Goal: Transaction & Acquisition: Subscribe to service/newsletter

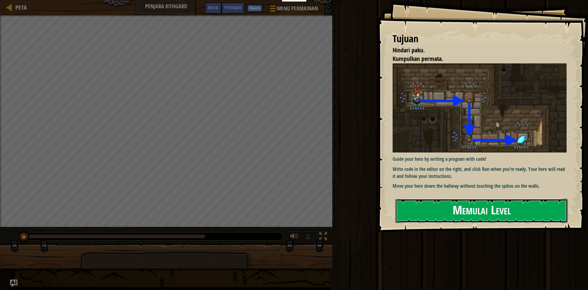
click at [519, 209] on button "Memulai Level" at bounding box center [481, 211] width 172 height 24
click at [432, 207] on button "Memulai Level" at bounding box center [481, 211] width 172 height 24
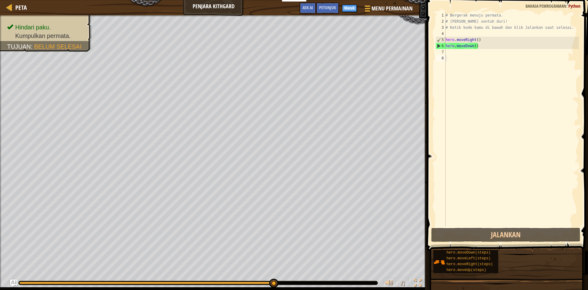
click at [0, 6] on div "Peta Penjara Kithgard Menu Permainan Selesai Masuk Petunjuk Ask AI" at bounding box center [213, 7] width 427 height 15
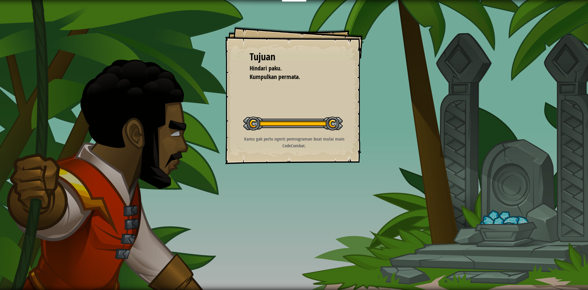
click at [353, 123] on div "Tujuan Hindari paku. Kumpulkan permata. Memulai Level Kesalahan memuat dari ser…" at bounding box center [294, 95] width 138 height 138
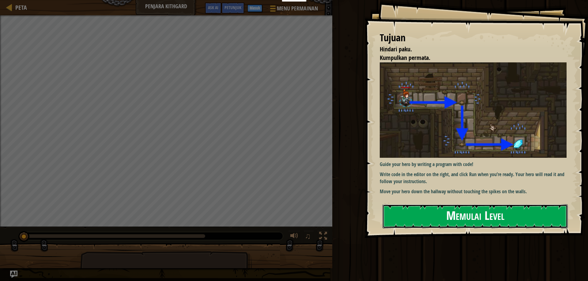
click at [411, 214] on button "Memulai Level" at bounding box center [474, 216] width 185 height 24
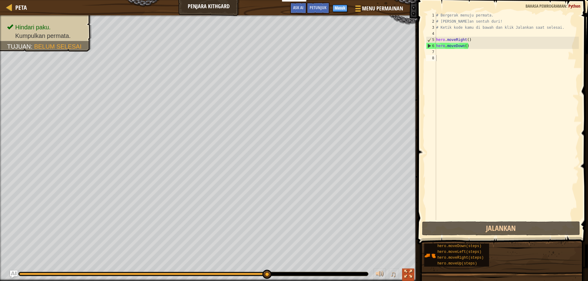
click at [405, 269] on button at bounding box center [408, 275] width 12 height 13
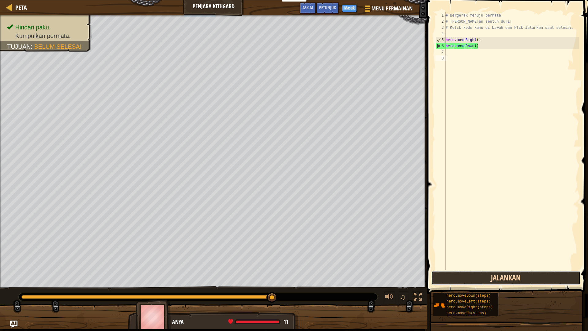
click at [455, 278] on button "Jalankan" at bounding box center [505, 278] width 149 height 14
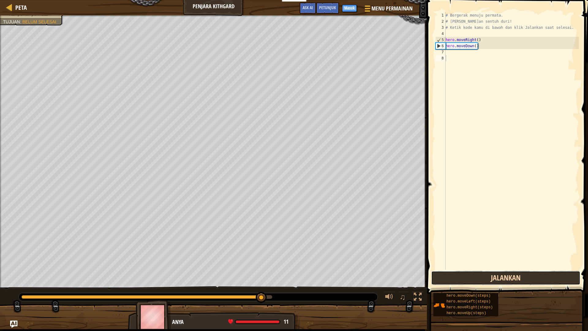
click at [455, 278] on button "Jalankan" at bounding box center [505, 278] width 149 height 14
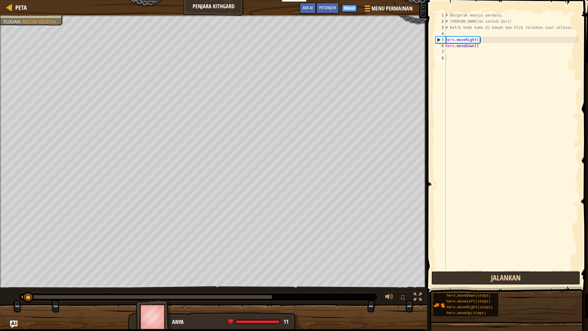
click at [455, 278] on button "Jalankan" at bounding box center [505, 278] width 149 height 14
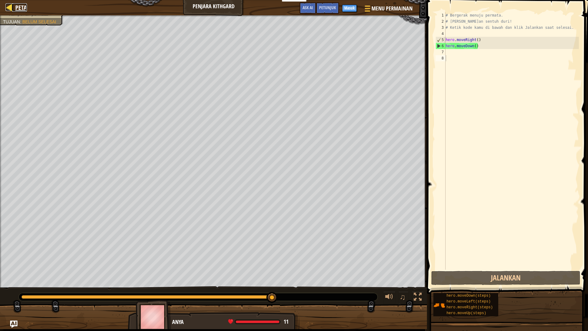
click at [9, 8] on div at bounding box center [10, 7] width 8 height 8
select select "id"
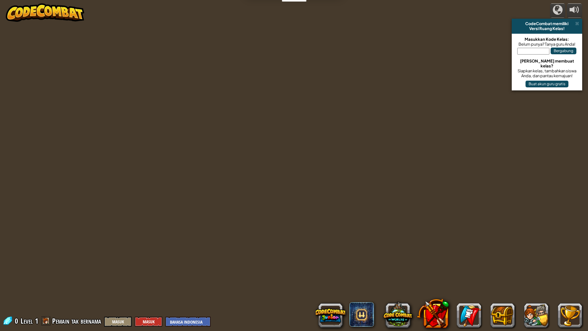
select select "id"
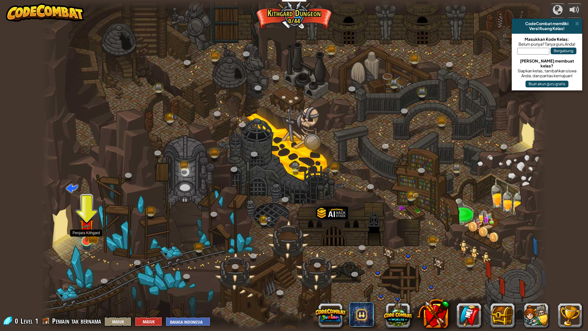
click at [83, 234] on img at bounding box center [87, 226] width 14 height 31
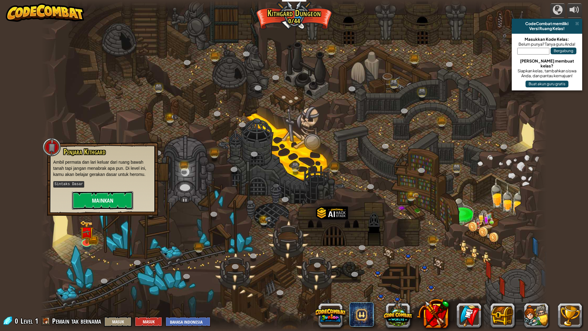
click at [88, 193] on button "Mainkan" at bounding box center [102, 200] width 61 height 18
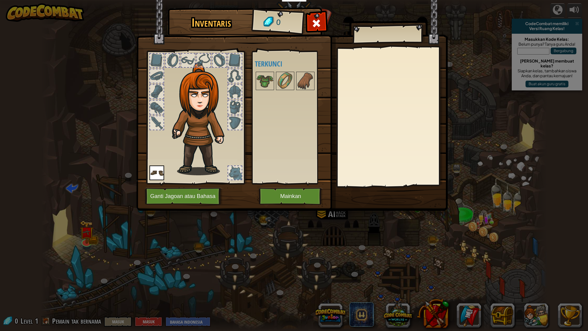
click at [239, 85] on div at bounding box center [234, 91] width 13 height 13
click at [198, 195] on button "Ganti Jagoan atau Bahasa" at bounding box center [184, 196] width 78 height 17
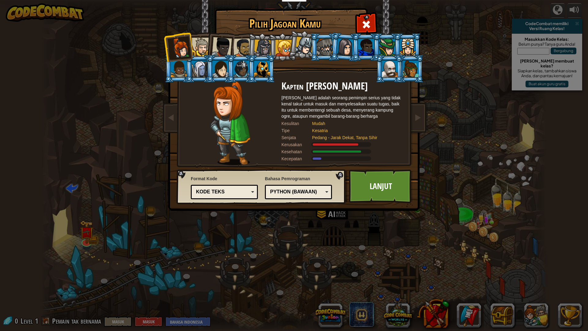
click at [224, 44] on div at bounding box center [222, 47] width 20 height 20
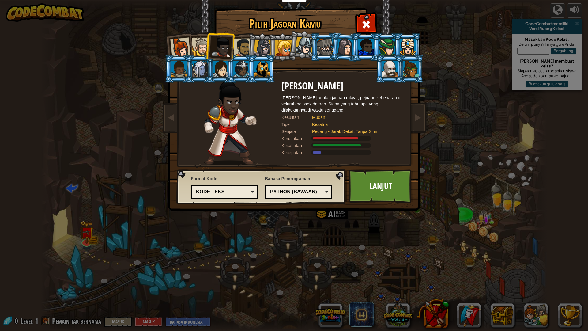
click at [251, 190] on div "Kode Teks" at bounding box center [224, 191] width 59 height 9
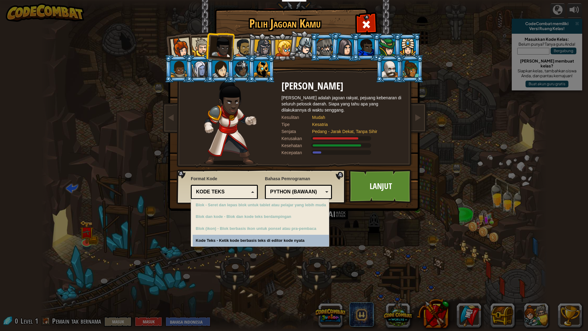
click at [251, 190] on div "Kode Teks" at bounding box center [224, 191] width 59 height 9
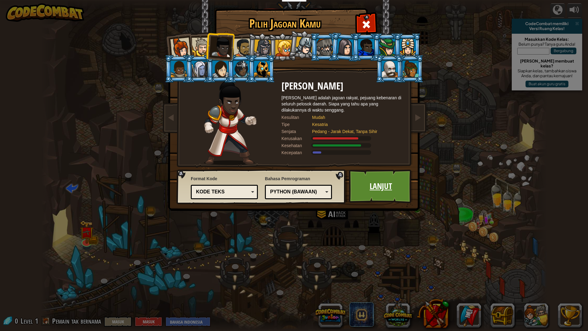
click at [397, 178] on link "Lanjut" at bounding box center [381, 186] width 64 height 34
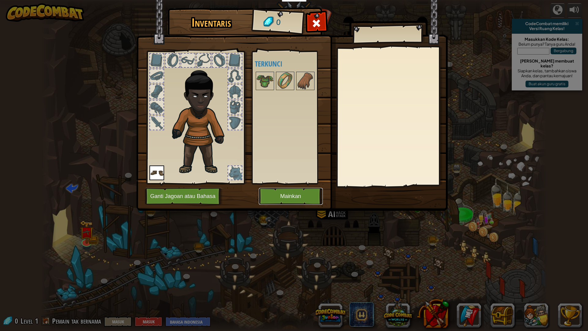
click at [280, 197] on button "Mainkan" at bounding box center [291, 196] width 64 height 17
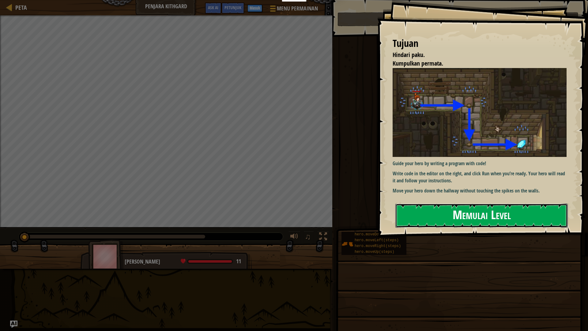
click at [450, 208] on button "Memulai Level" at bounding box center [481, 215] width 172 height 24
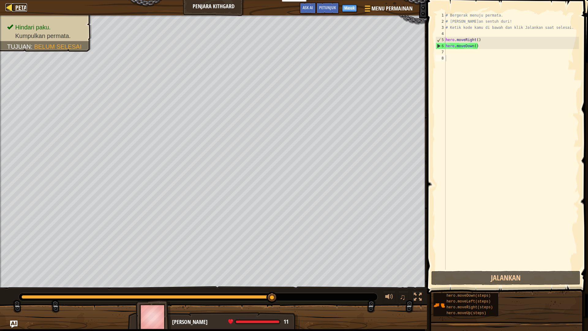
click at [8, 9] on div at bounding box center [10, 7] width 8 height 8
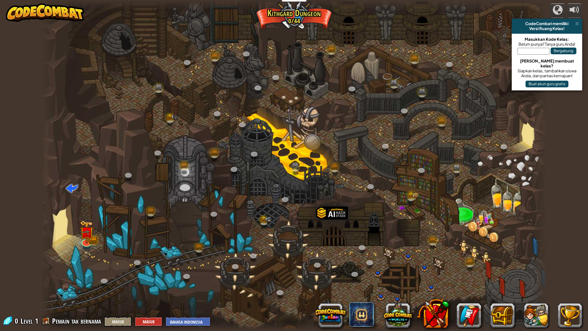
select select "id"
click at [519, 50] on input "text" at bounding box center [533, 51] width 32 height 7
click at [162, 290] on button "Masuk" at bounding box center [149, 321] width 28 height 10
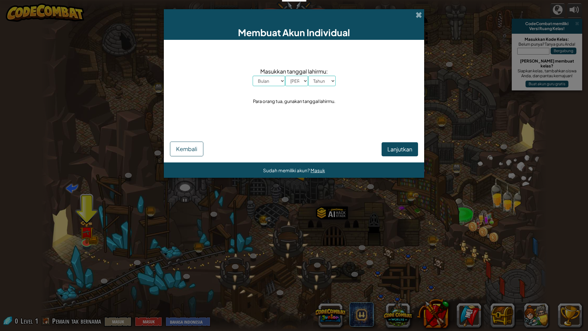
click at [253, 76] on select "Bulan Januari Februari Maret April Mei Juni Juli Agustus September Oktober Nove…" at bounding box center [269, 81] width 32 height 10
select select "7"
click option "Juli" at bounding box center [0, 0] width 0 height 0
click at [285, 76] on select "Hari 1 2 3 4 5 6 7 8 9 10 11 12 13 14 15 16 17 18 19 20 21 22 23 24 25 26 27 28…" at bounding box center [296, 81] width 23 height 10
select select "17"
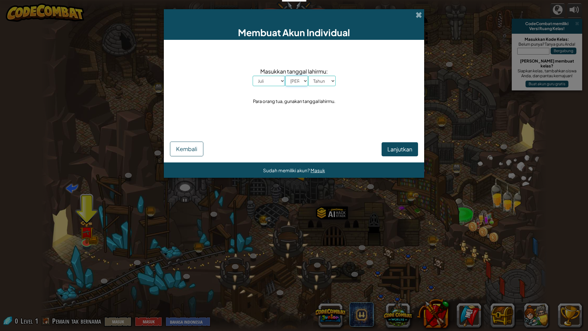
click option "17" at bounding box center [0, 0] width 0 height 0
click at [332, 78] on select "Tahun 2025 2024 2023 2022 2021 2020 2019 2018 2017 2016 2015 2014 2013 2012 201…" at bounding box center [322, 81] width 28 height 10
click at [308, 76] on select "Tahun 2025 2024 2023 2022 2021 2020 2019 2018 2017 2016 2015 2014 2013 2012 201…" at bounding box center [322, 81] width 28 height 10
select select "2009"
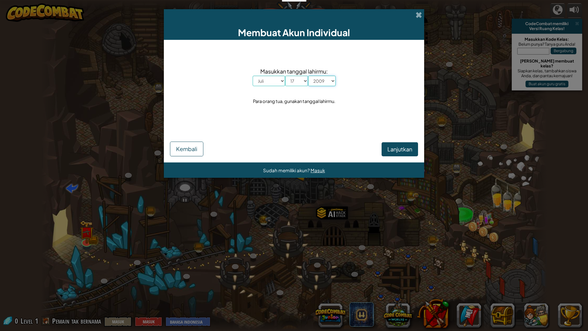
click option "2009" at bounding box center [0, 0] width 0 height 0
drag, startPoint x: 401, startPoint y: 123, endPoint x: 392, endPoint y: 128, distance: 10.1
click at [400, 123] on div "Masukkan tanggal lahirmu: Bulan Januari Februari Maret April Mei Juni Juli Agus…" at bounding box center [294, 86] width 248 height 81
click at [398, 149] on span "Lanjutkan" at bounding box center [399, 148] width 25 height 7
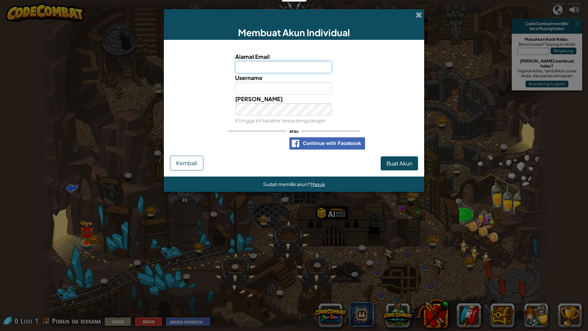
click at [246, 68] on input "Alamat Email" at bounding box center [283, 67] width 97 height 12
type input "flambvoyankevin"
type input "kevin"
drag, startPoint x: 226, startPoint y: 111, endPoint x: 223, endPoint y: 113, distance: 4.1
click at [226, 112] on div "Kata Kunci 8 hingga 64 karakter tanpa pengulangan" at bounding box center [294, 109] width 254 height 30
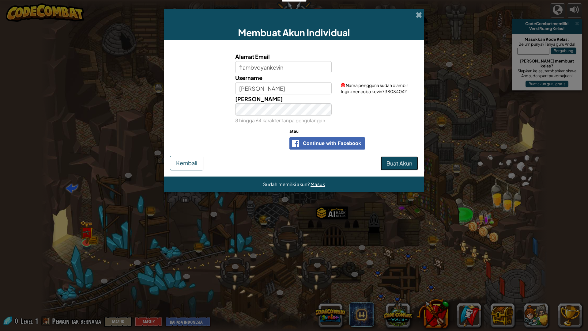
click at [394, 159] on button "Buat Akun" at bounding box center [398, 163] width 37 height 14
click at [393, 164] on span "Buat Akun" at bounding box center [399, 162] width 26 height 7
click at [379, 171] on form "Alamat Email flambvoyankevin Username kevin Nama pengguna sudah diambil! Ingin …" at bounding box center [294, 108] width 260 height 137
drag, startPoint x: 235, startPoint y: 122, endPoint x: 233, endPoint y: 127, distance: 5.9
click at [235, 122] on small "8 hingga 64 karakter tanpa pengulangan" at bounding box center [280, 120] width 90 height 6
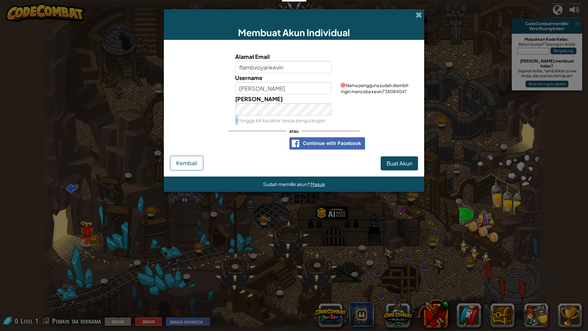
click at [238, 122] on small "8 hingga 64 karakter tanpa pengulangan" at bounding box center [280, 120] width 90 height 6
click at [408, 160] on span "Buat Akun" at bounding box center [399, 162] width 26 height 7
click at [396, 162] on span "Buat Akun" at bounding box center [399, 162] width 26 height 7
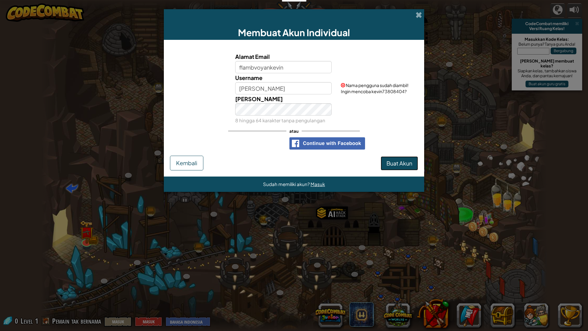
click at [409, 159] on button "Buat Akun" at bounding box center [398, 163] width 37 height 14
drag, startPoint x: 420, startPoint y: 56, endPoint x: 449, endPoint y: 0, distance: 63.5
click at [449, 0] on div "Membuat Akun Individual Alamat Email flambvoyankevin Username kevin Nama penggu…" at bounding box center [294, 165] width 588 height 331
click at [401, 161] on span "Buat Akun" at bounding box center [399, 162] width 26 height 7
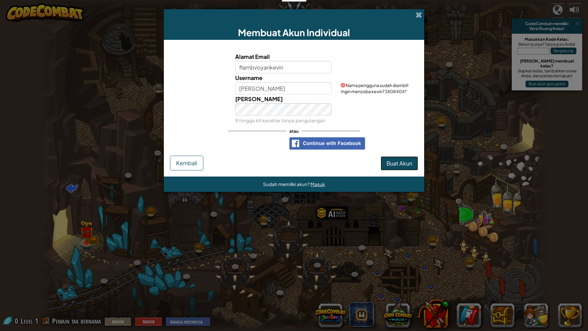
click at [401, 161] on span "Buat Akun" at bounding box center [399, 162] width 26 height 7
click at [400, 161] on span "Buat Akun" at bounding box center [399, 162] width 26 height 7
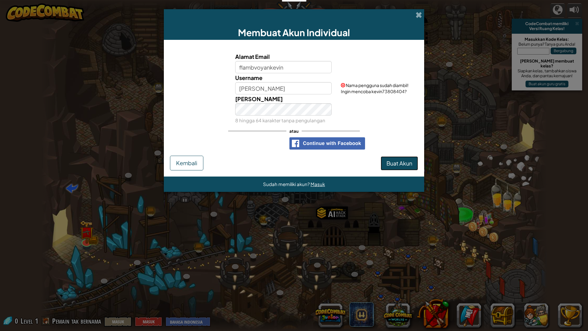
click at [400, 161] on span "Buat Akun" at bounding box center [399, 162] width 26 height 7
click at [275, 184] on span "Sudah memiliki akun?" at bounding box center [286, 184] width 47 height 6
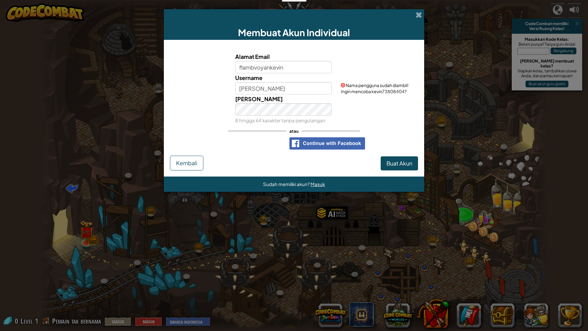
click at [274, 185] on span "Sudah memiliki akun?" at bounding box center [286, 184] width 47 height 6
click at [416, 14] on span at bounding box center [418, 15] width 6 height 6
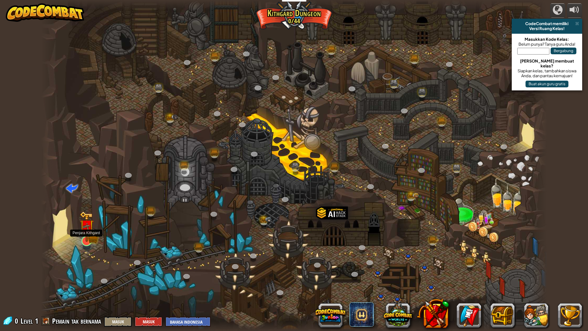
click at [86, 237] on img at bounding box center [87, 226] width 14 height 31
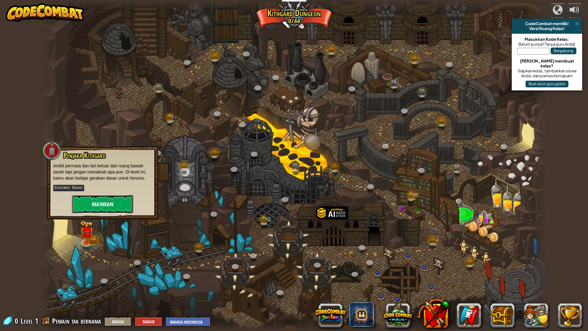
click at [96, 198] on button "Mainkan" at bounding box center [102, 204] width 61 height 18
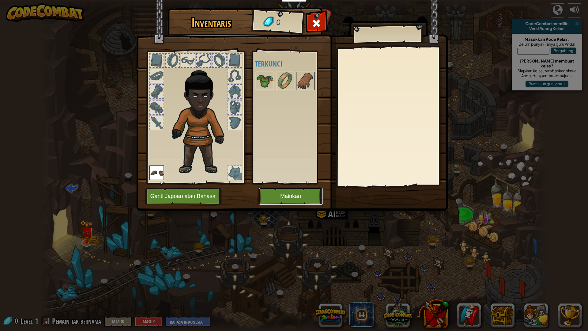
click at [288, 193] on button "Mainkan" at bounding box center [291, 196] width 64 height 17
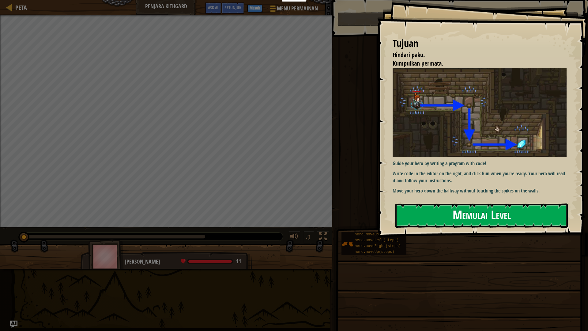
drag, startPoint x: 462, startPoint y: 213, endPoint x: 443, endPoint y: 210, distance: 20.2
click at [458, 212] on button "Memulai Level" at bounding box center [481, 215] width 172 height 24
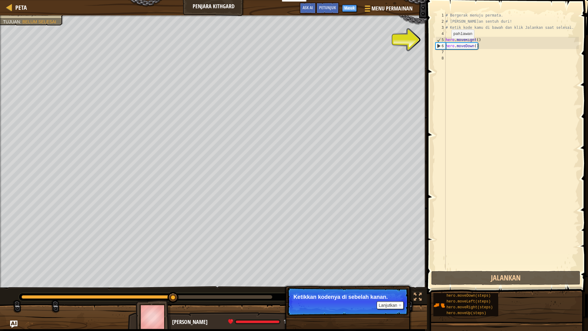
click at [446, 45] on div "# Bergerak menuju permata. # Jangan sentuh duri! # Ketik kode kamu di bawah dan…" at bounding box center [511, 146] width 134 height 269
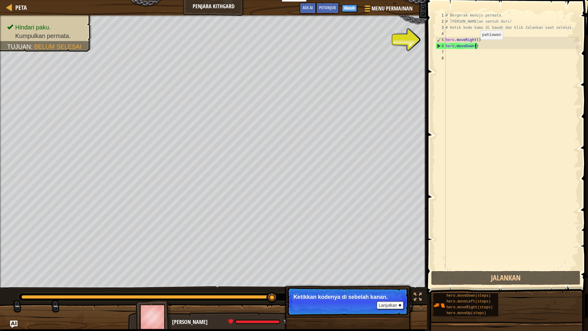
click at [475, 46] on div "# Bergerak menuju permata. # Jangan sentuh duri! # Ketik kode kamu di bawah dan…" at bounding box center [511, 146] width 134 height 269
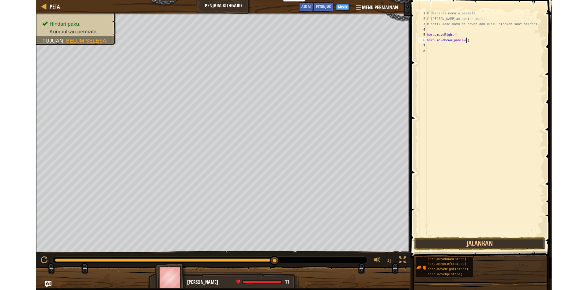
scroll to position [3, 4]
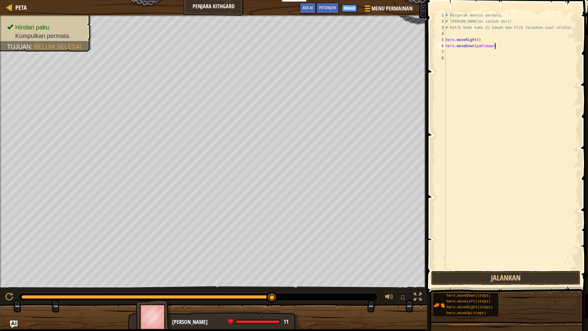
click at [498, 48] on div "# Bergerak menuju permata. # Jangan sentuh duri! # Ketik kode kamu di bawah dan…" at bounding box center [511, 146] width 134 height 269
type textarea "hero.moveDown(pahlawan)"
click at [541, 278] on button "Jalankan" at bounding box center [505, 278] width 149 height 14
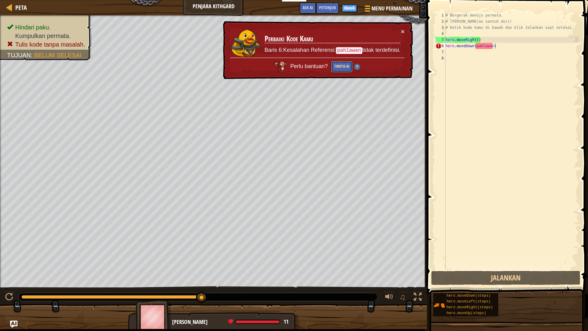
click at [346, 65] on button "Tanya AI" at bounding box center [341, 66] width 21 height 11
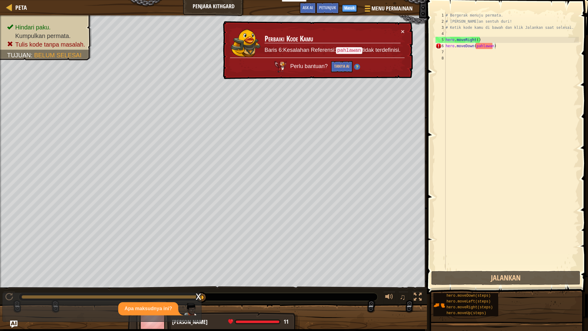
click at [357, 65] on img at bounding box center [357, 67] width 6 height 6
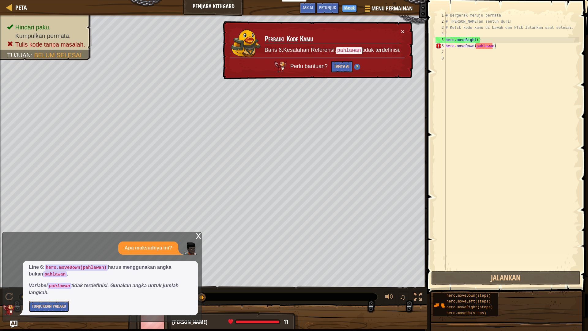
click at [52, 290] on button "Tunjukkan Padaku" at bounding box center [49, 306] width 40 height 11
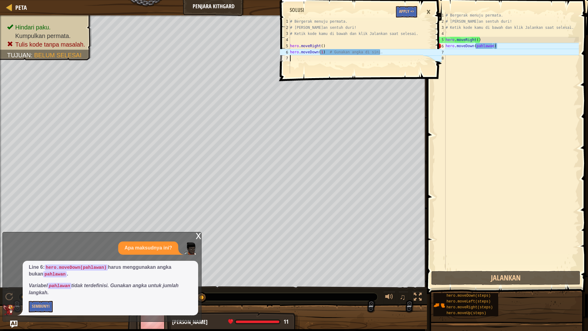
click at [394, 64] on div "# Bergerak menuju permata. # Jangan sentuh duri! # Ketik kode kamu di bawah dan…" at bounding box center [356, 51] width 134 height 67
click at [383, 53] on div "# Bergerak menuju permata. # Jangan sentuh duri! # Ketik kode kamu di bawah dan…" at bounding box center [356, 51] width 134 height 67
type textarea "hero.moveDown(1) # Gunakan angka di sini."
drag, startPoint x: 429, startPoint y: 9, endPoint x: 424, endPoint y: 11, distance: 4.6
click at [426, 10] on div "×" at bounding box center [428, 12] width 10 height 14
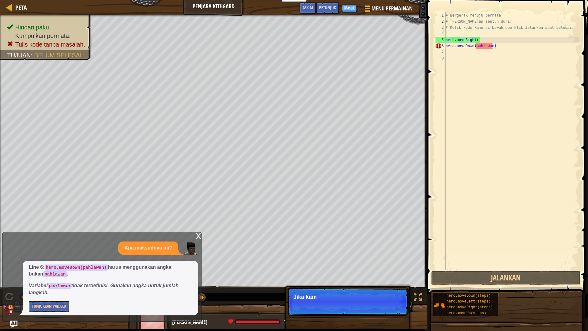
click at [199, 234] on div "x" at bounding box center [199, 235] width 6 height 6
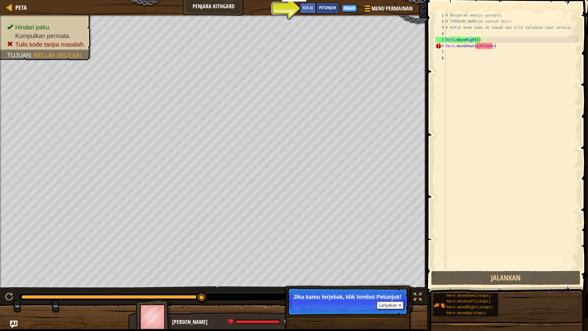
click at [322, 6] on span "Petunjuk" at bounding box center [327, 8] width 17 height 6
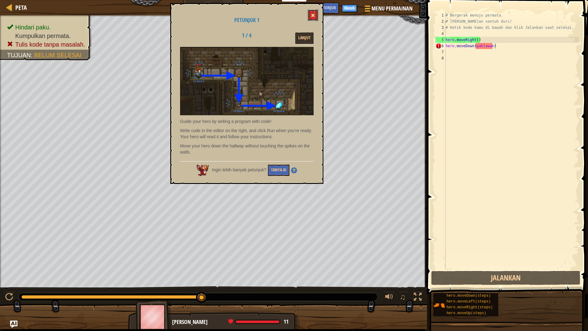
click at [310, 16] on button at bounding box center [313, 14] width 10 height 11
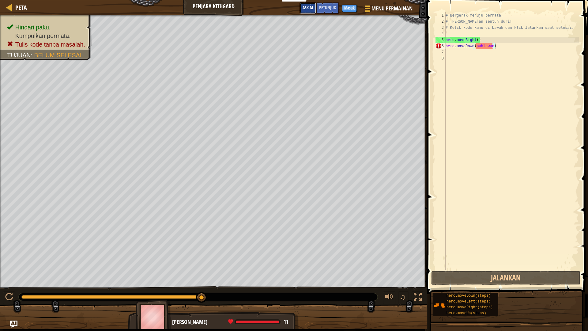
click at [310, 11] on button "Ask AI" at bounding box center [307, 7] width 17 height 11
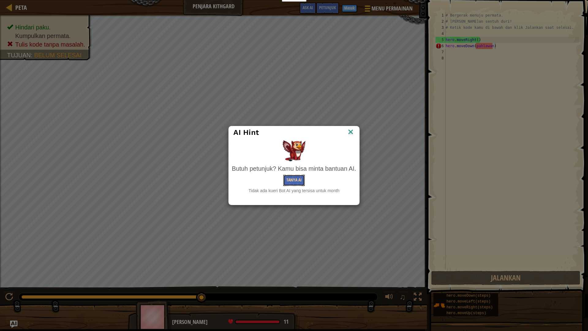
click at [287, 178] on button "Tanya AI" at bounding box center [293, 179] width 21 height 11
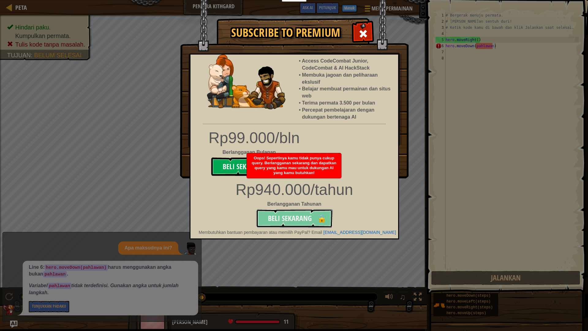
click at [332, 209] on button "Beli Sekarang 🔒" at bounding box center [294, 218] width 77 height 18
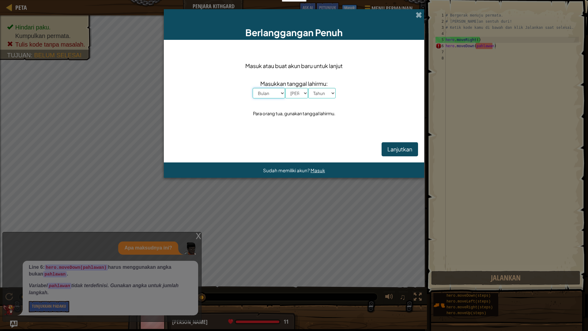
click at [253, 88] on select "Bulan Januari Februari Maret April Mei Juni Juli Agustus September Oktober Nove…" at bounding box center [269, 93] width 32 height 10
select select "7"
click option "Juli" at bounding box center [0, 0] width 0 height 0
click at [285, 88] on select "Hari 1 2 3 4 5 6 7 8 9 10 11 12 13 14 15 16 17 18 19 20 21 22 23 24 25 26 27 28…" at bounding box center [296, 93] width 23 height 10
select select "17"
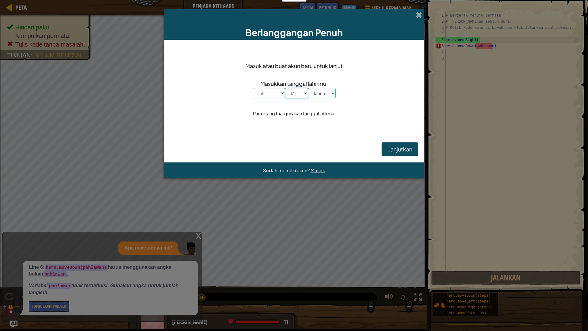
click option "17" at bounding box center [0, 0] width 0 height 0
click at [308, 88] on select "Tahun 2025 2024 2023 2022 2021 2020 2019 2018 2017 2016 2015 2014 2013 2012 201…" at bounding box center [322, 93] width 28 height 10
select select "2009"
click option "2009" at bounding box center [0, 0] width 0 height 0
drag, startPoint x: 386, startPoint y: 153, endPoint x: 391, endPoint y: 150, distance: 5.5
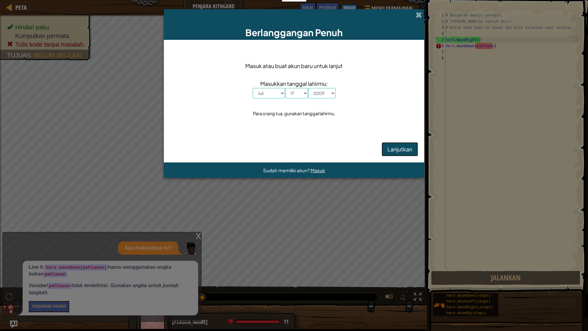
click at [391, 150] on button "Lanjutkan" at bounding box center [399, 149] width 36 height 14
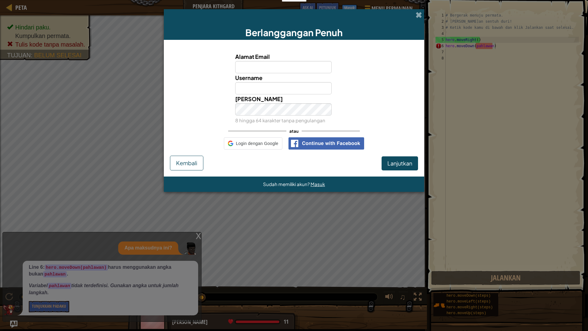
click at [391, 149] on div "Alamat Email Username Kata Kunci 8 hingga 64 karakter tanpa pengulangan atau Lo…" at bounding box center [294, 101] width 248 height 110
click at [236, 70] on input "Alamat Email" at bounding box center [283, 67] width 97 height 12
type input "fla,mboyan"
